Goal: Information Seeking & Learning: Learn about a topic

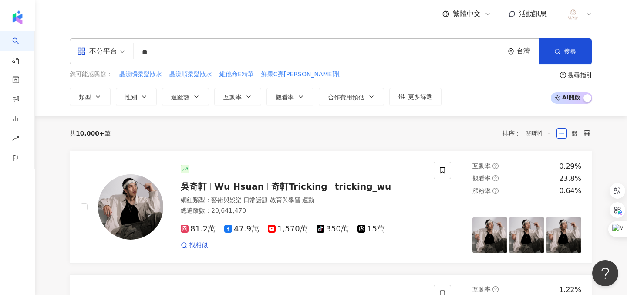
type input "**"
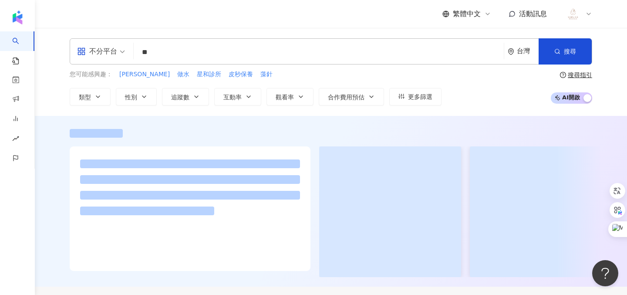
click at [248, 18] on div "繁體中文 活動訊息" at bounding box center [331, 14] width 523 height 28
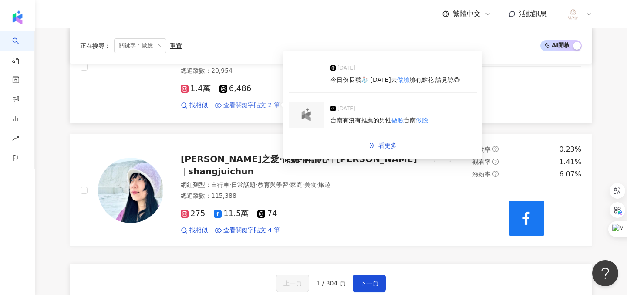
scroll to position [1497, 0]
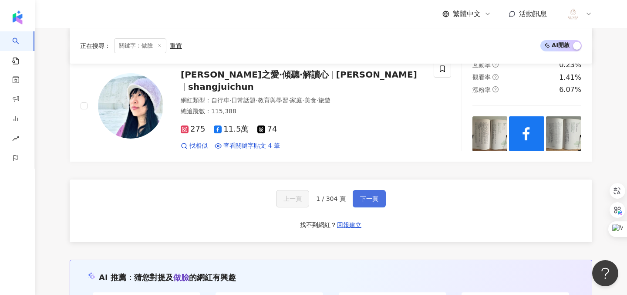
click at [368, 199] on span "下一頁" at bounding box center [369, 198] width 18 height 7
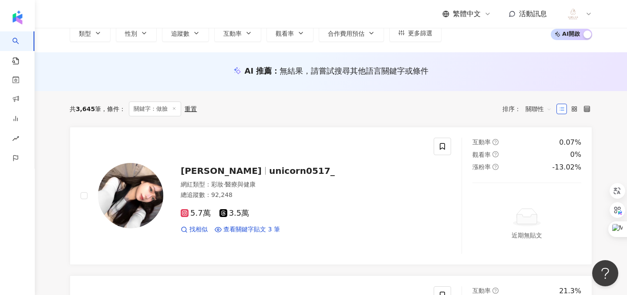
scroll to position [65, 0]
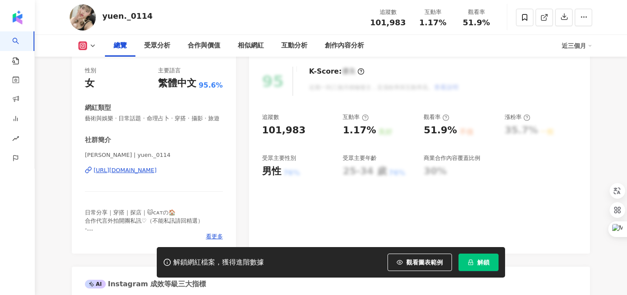
scroll to position [152, 0]
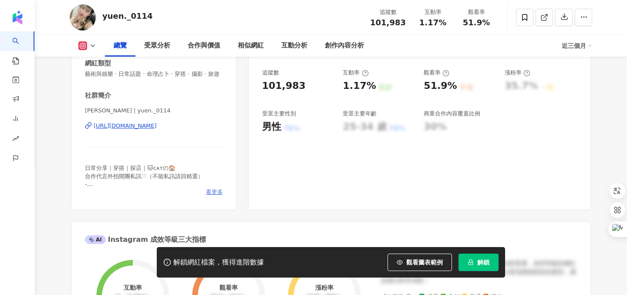
click at [208, 188] on span "看更多" at bounding box center [214, 192] width 17 height 8
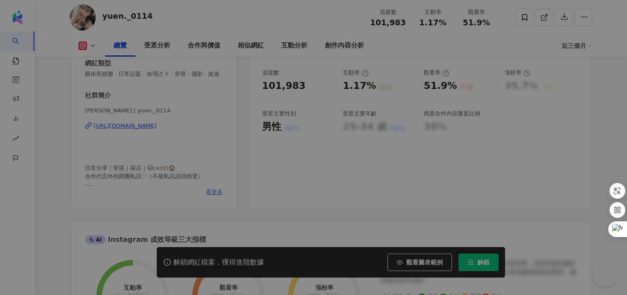
scroll to position [167, 0]
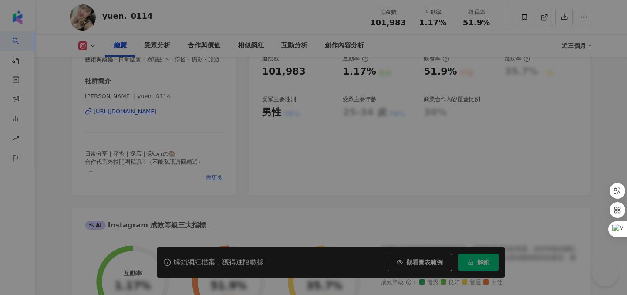
click at [211, 185] on div "網紅簡介 日常分享｜穿搭｜探店｜🐱ᴄᴀᴛの🏠 合作代言外拍開團私訊♡（不能私訊請回精選） - 備用帳先追 ⟢ @yuurouu._0114 直播連結🔗了解我更…" at bounding box center [313, 147] width 226 height 113
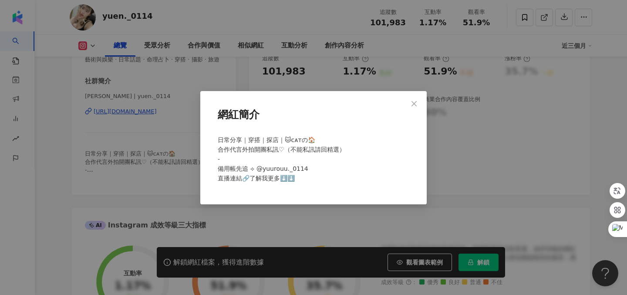
scroll to position [0, 0]
click at [420, 103] on span "Close" at bounding box center [413, 103] width 17 height 7
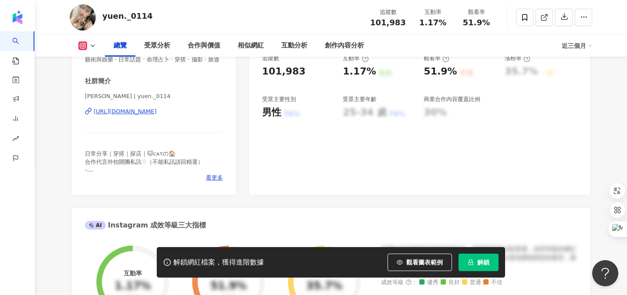
click at [157, 115] on div "[URL][DOMAIN_NAME]" at bounding box center [125, 112] width 63 height 8
